Goal: Information Seeking & Learning: Learn about a topic

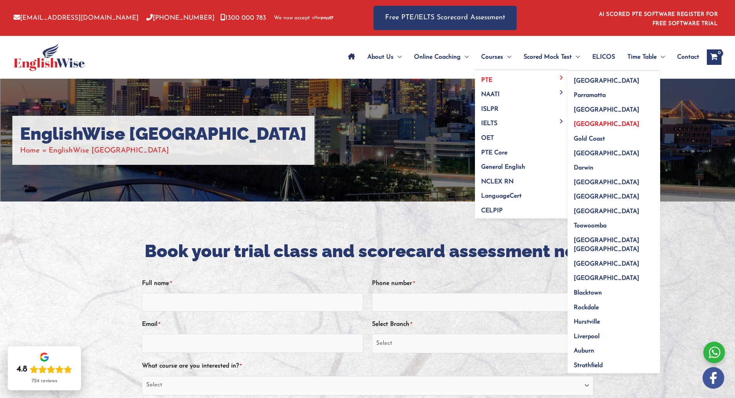
click at [589, 123] on span "[GEOGRAPHIC_DATA]" at bounding box center [607, 124] width 66 height 6
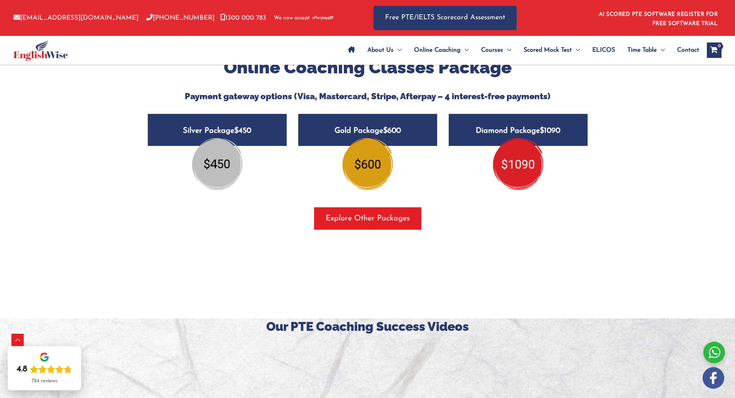
scroll to position [905, 0]
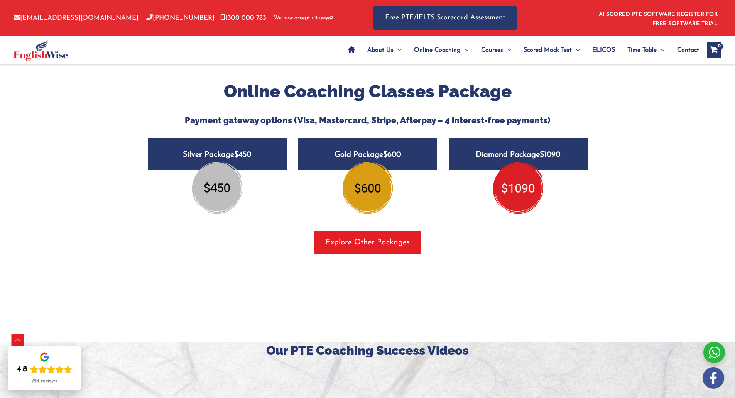
click at [520, 173] on img at bounding box center [518, 188] width 50 height 52
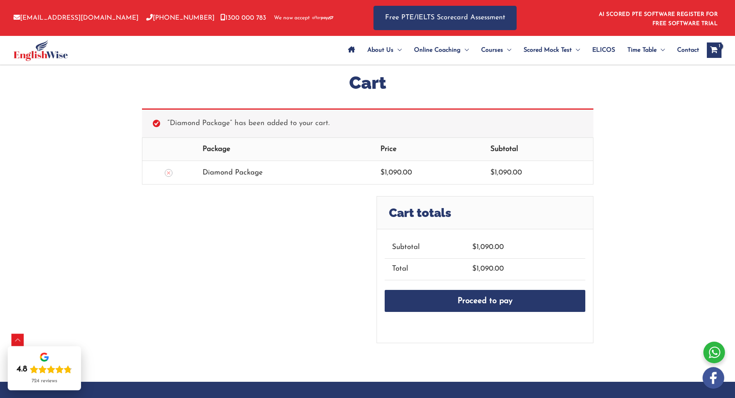
scroll to position [232, 0]
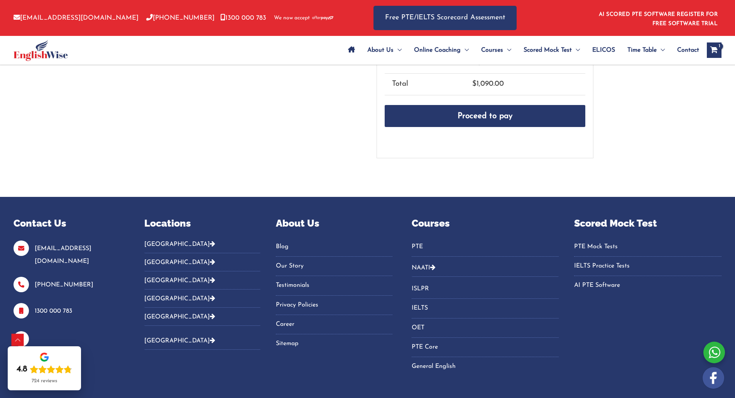
drag, startPoint x: 640, startPoint y: 146, endPoint x: 648, endPoint y: 147, distance: 8.1
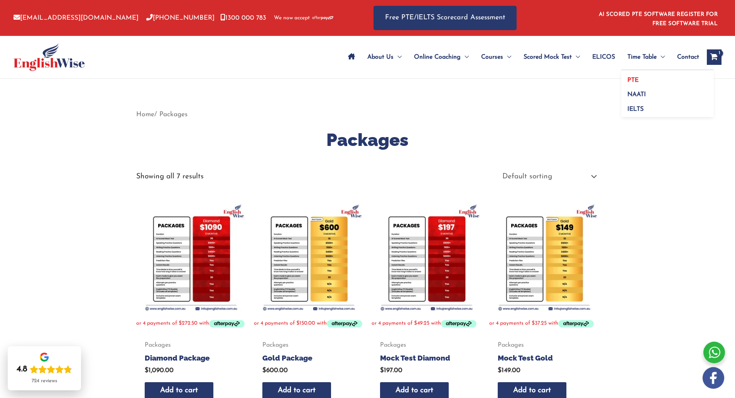
click at [632, 77] on span "PTE" at bounding box center [632, 80] width 11 height 6
